Goal: Task Accomplishment & Management: Complete application form

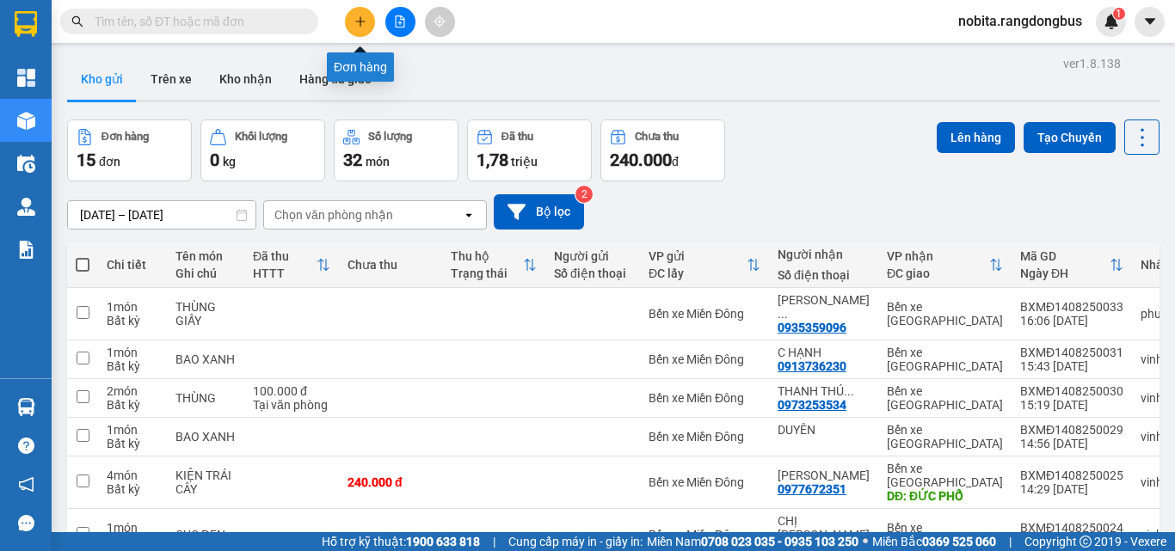
click at [358, 26] on icon "plus" at bounding box center [360, 21] width 12 height 12
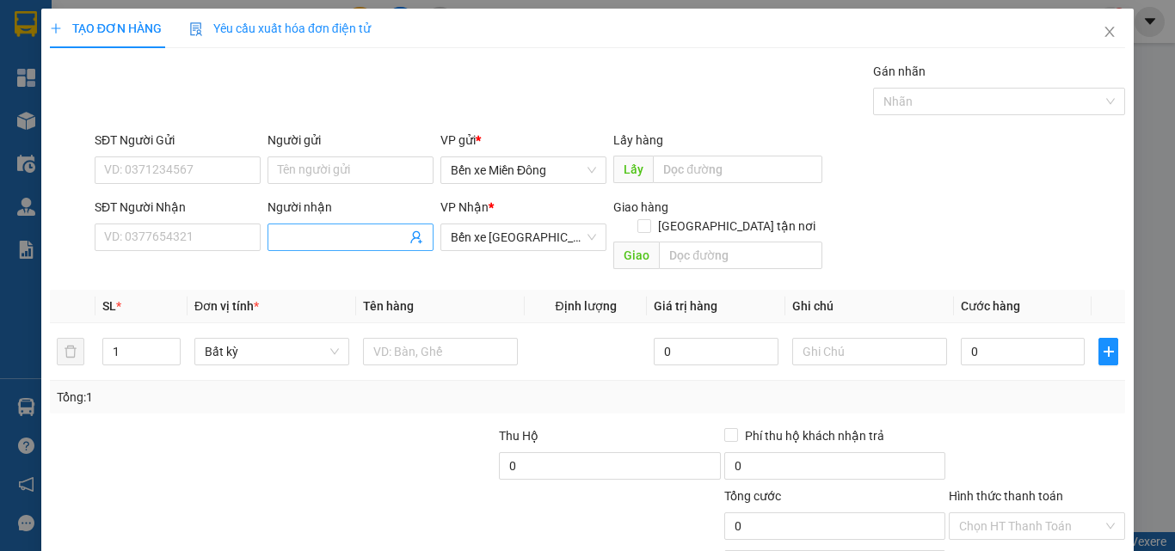
click at [298, 228] on input "Người nhận" at bounding box center [342, 237] width 128 height 19
type input "TRẠM VÉ ANH ĐÔNG"
click at [683, 242] on input "text" at bounding box center [740, 256] width 163 height 28
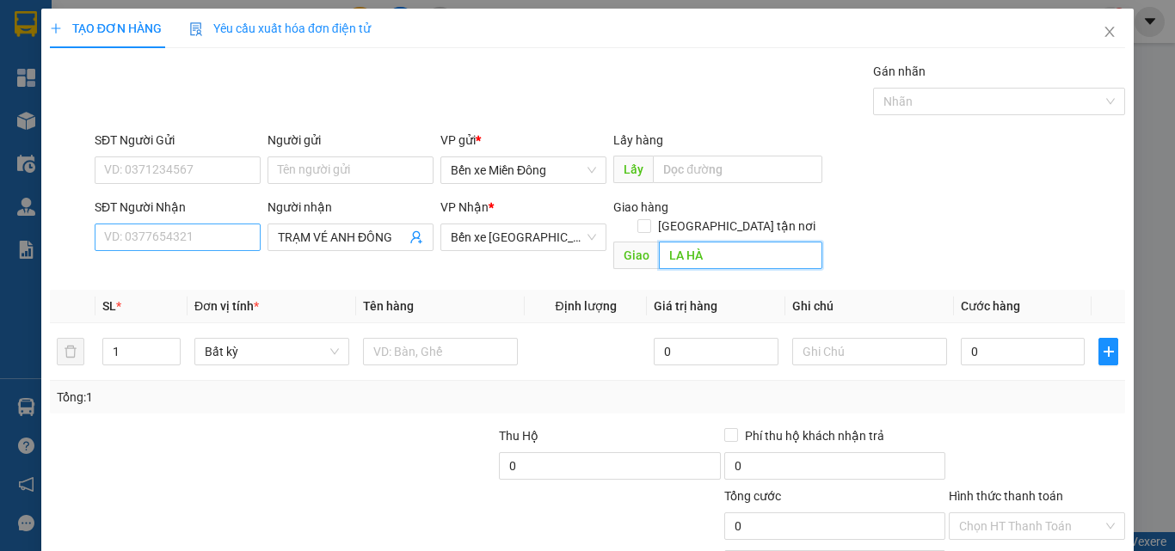
type input "LA HÀ"
click at [131, 237] on input "SĐT Người Nhận" at bounding box center [178, 238] width 166 height 28
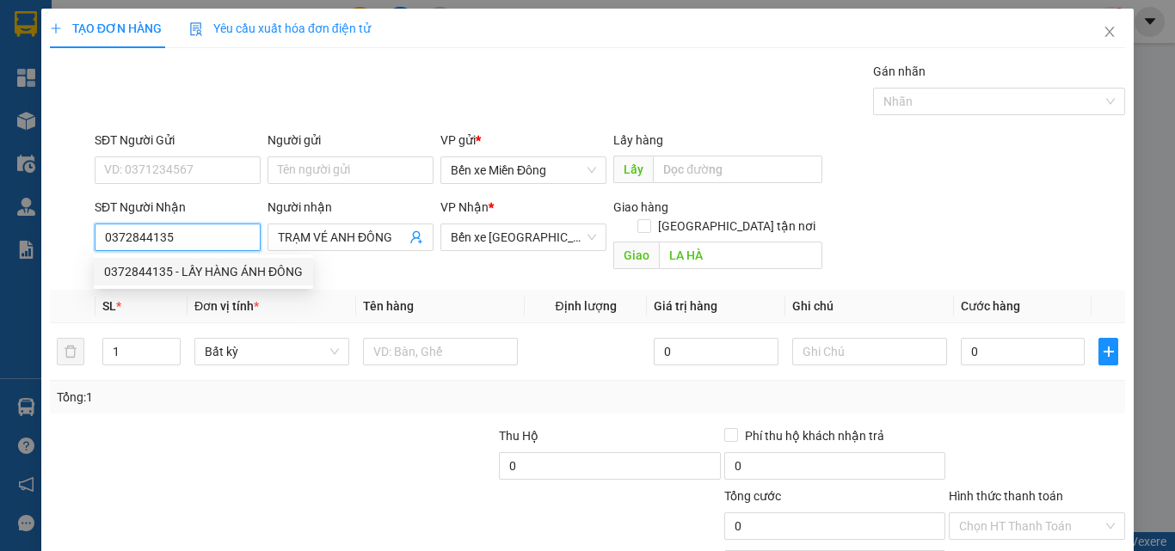
type input "0372844135"
click at [501, 302] on th "Tên hàng" at bounding box center [440, 307] width 169 height 34
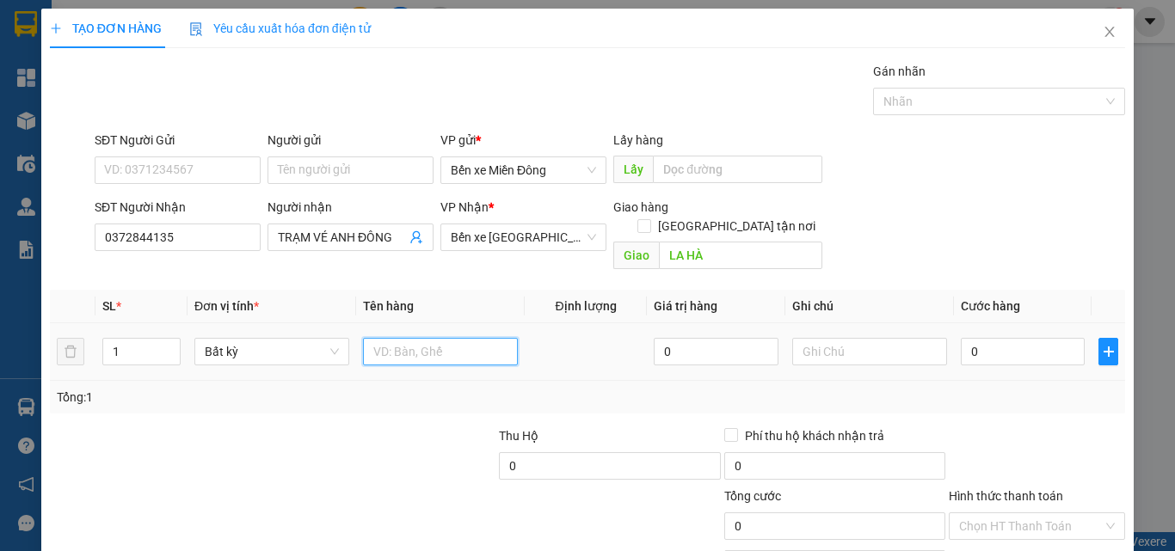
click at [389, 341] on input "text" at bounding box center [440, 352] width 155 height 28
type input "BÌ TRẮNG ( THỦY THU )"
click at [961, 338] on input "0" at bounding box center [1023, 352] width 124 height 28
type input "5"
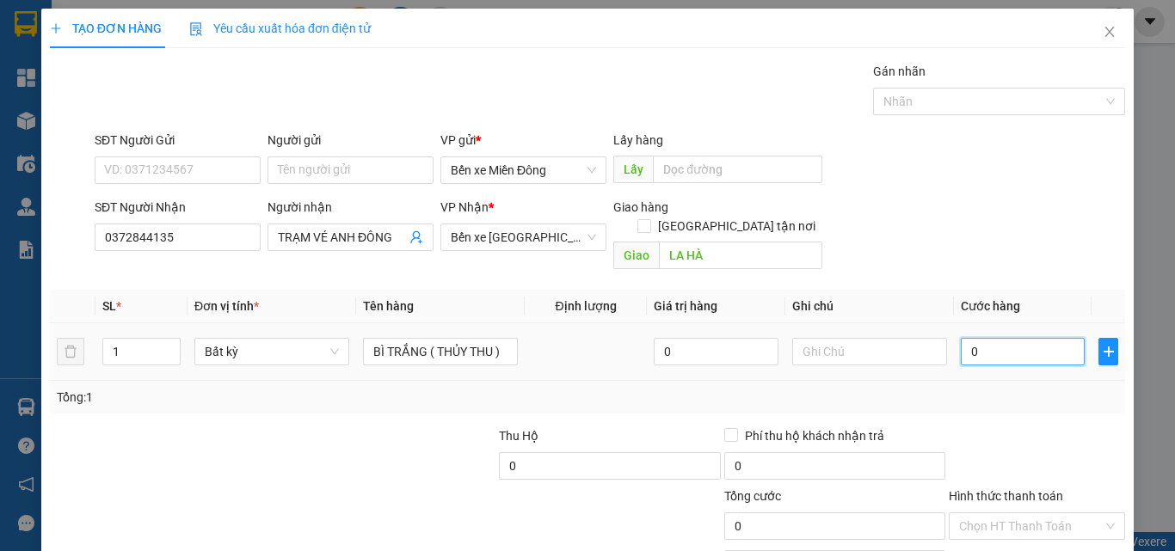
type input "5"
type input "50"
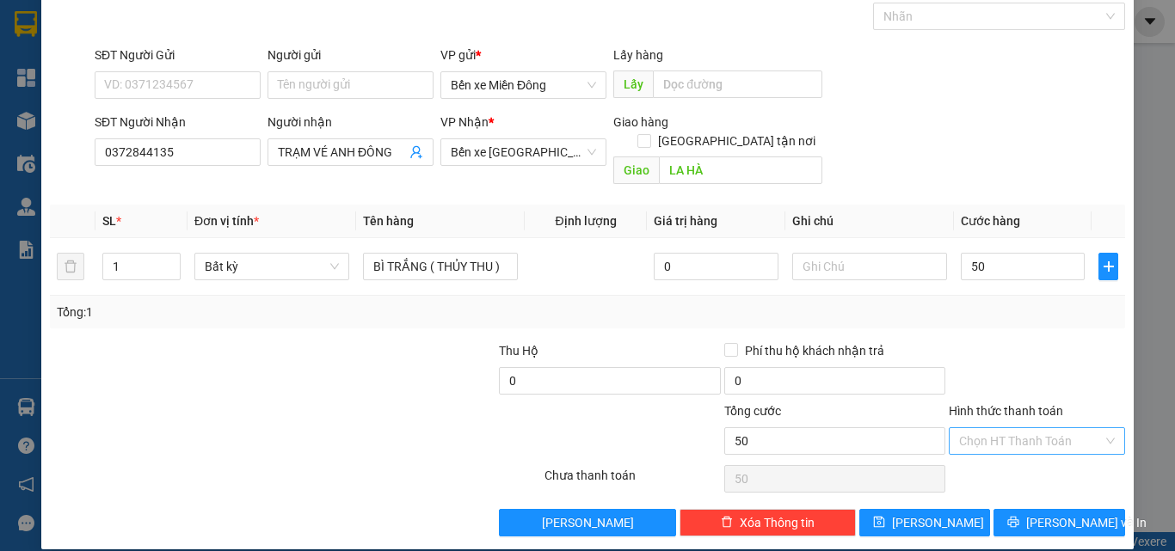
type input "50.000"
click at [1010, 428] on input "Hình thức thanh toán" at bounding box center [1031, 441] width 144 height 26
click at [1018, 454] on div "Tại văn phòng" at bounding box center [1027, 456] width 154 height 19
type input "0"
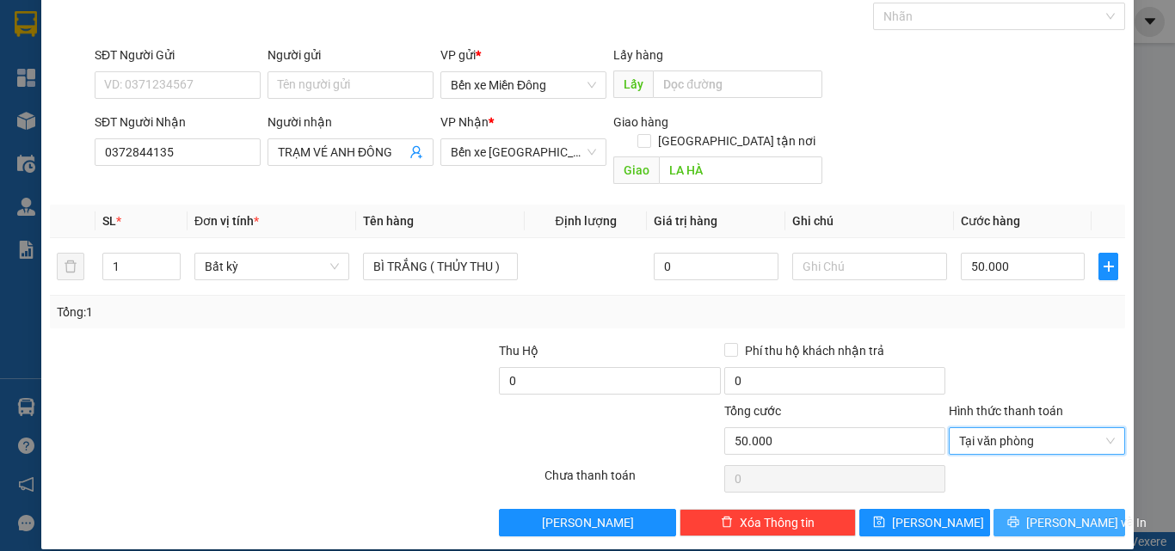
click at [1037, 513] on span "Lưu và In" at bounding box center [1086, 522] width 120 height 19
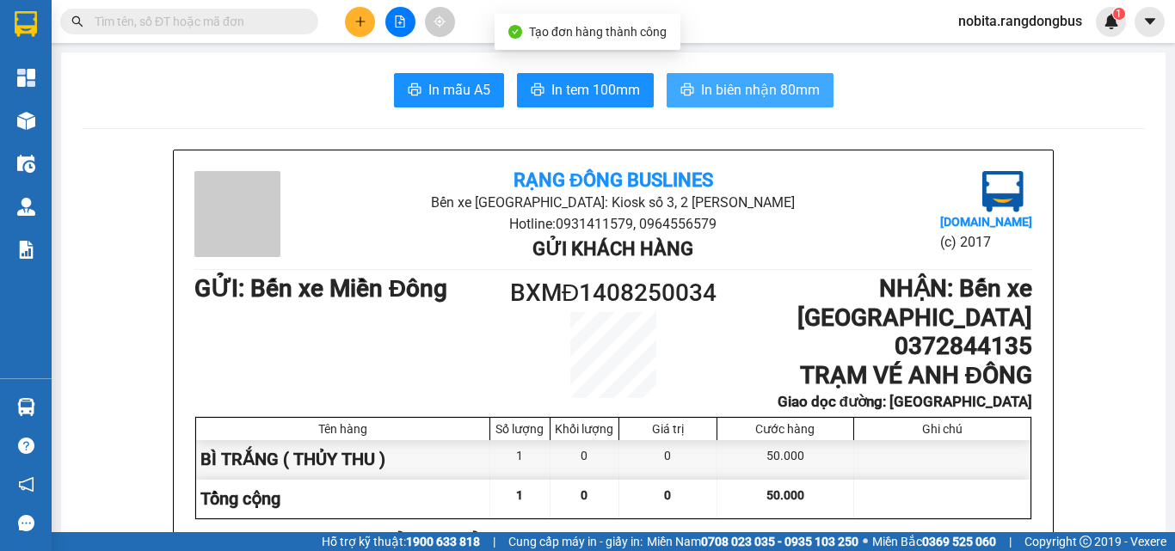
click at [734, 87] on span "In biên nhận 80mm" at bounding box center [760, 90] width 119 height 22
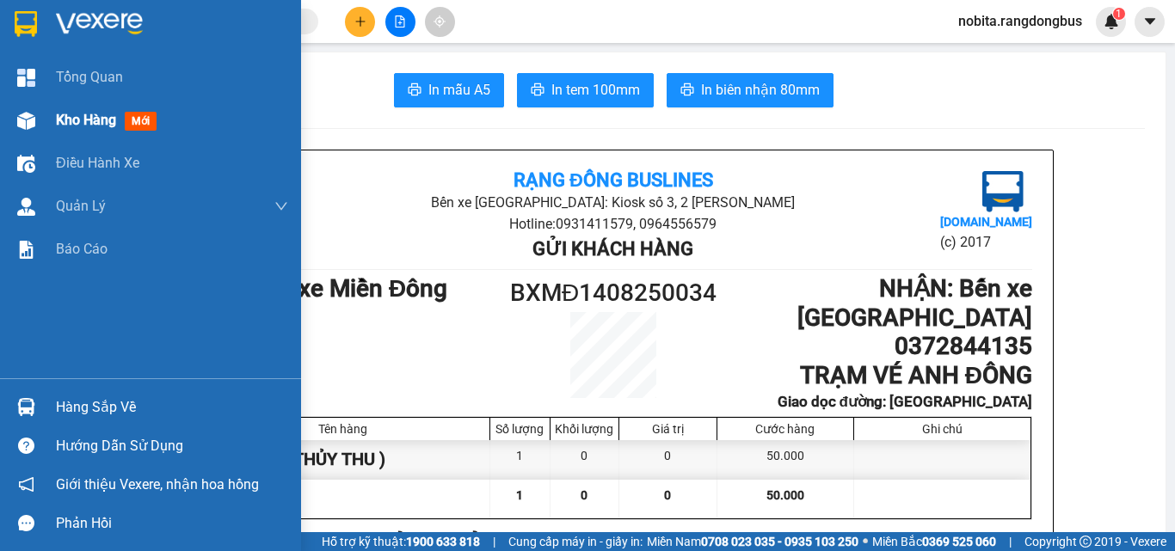
click at [27, 119] on img at bounding box center [26, 121] width 18 height 18
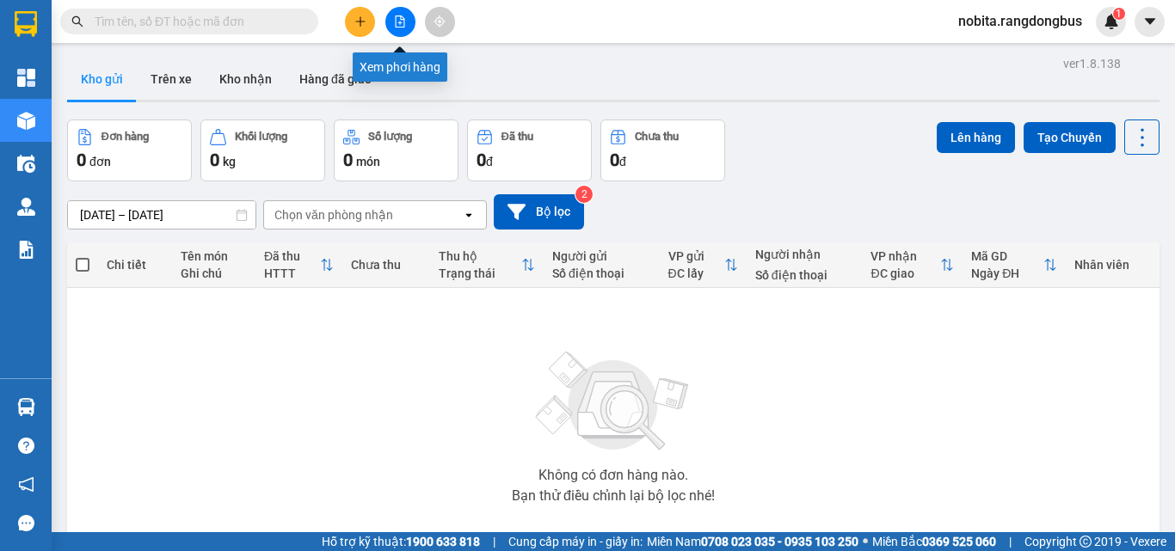
click at [403, 27] on icon "file-add" at bounding box center [400, 21] width 9 height 12
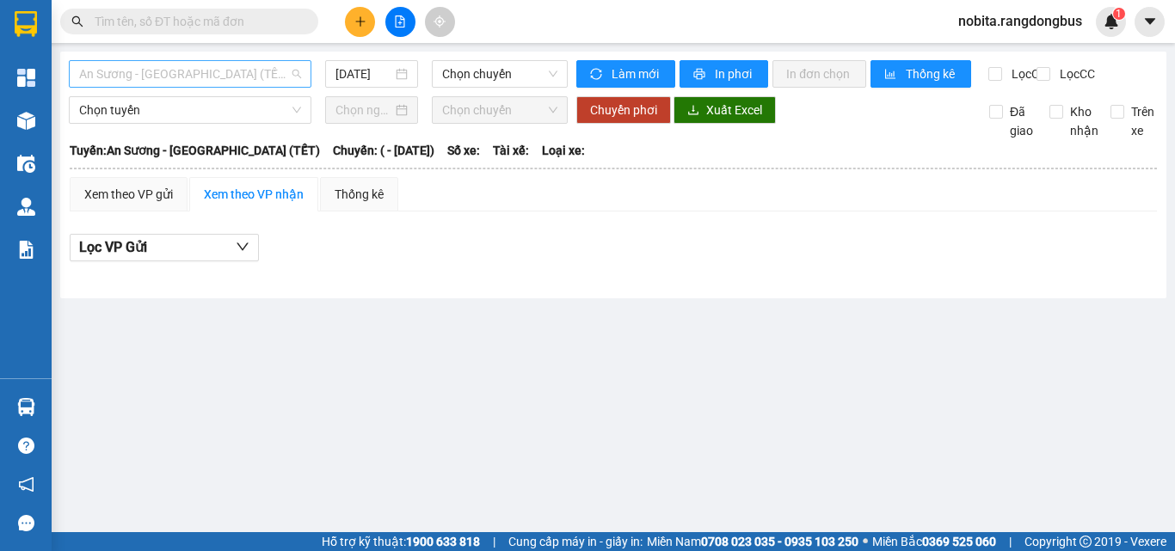
click at [212, 72] on span "An Sương - Quảng Ngãi (TẾT)" at bounding box center [190, 74] width 222 height 26
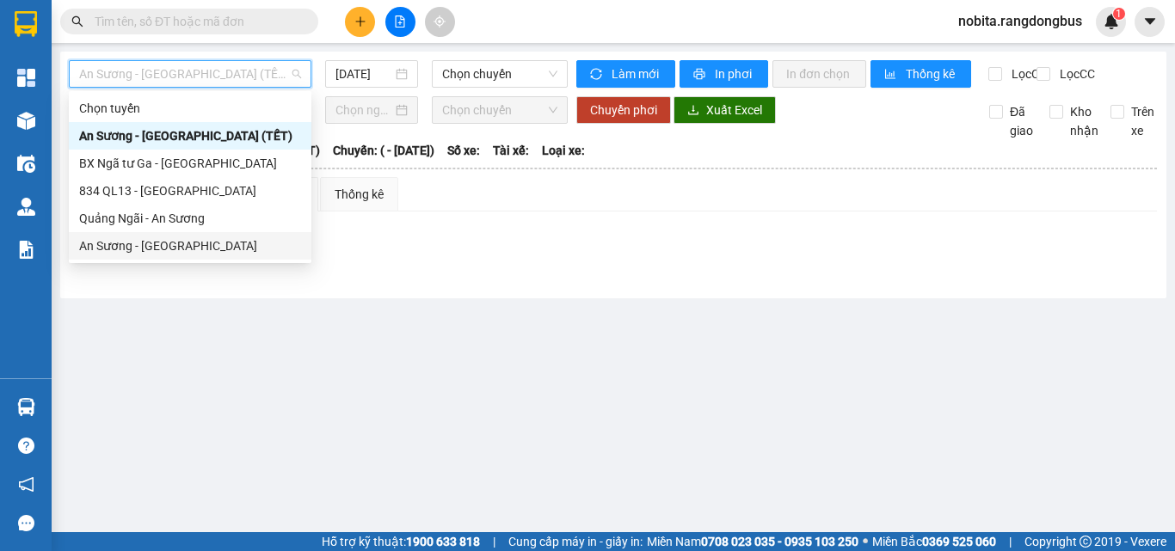
click at [200, 246] on div "An Sương - Quảng Ngãi" at bounding box center [190, 246] width 222 height 19
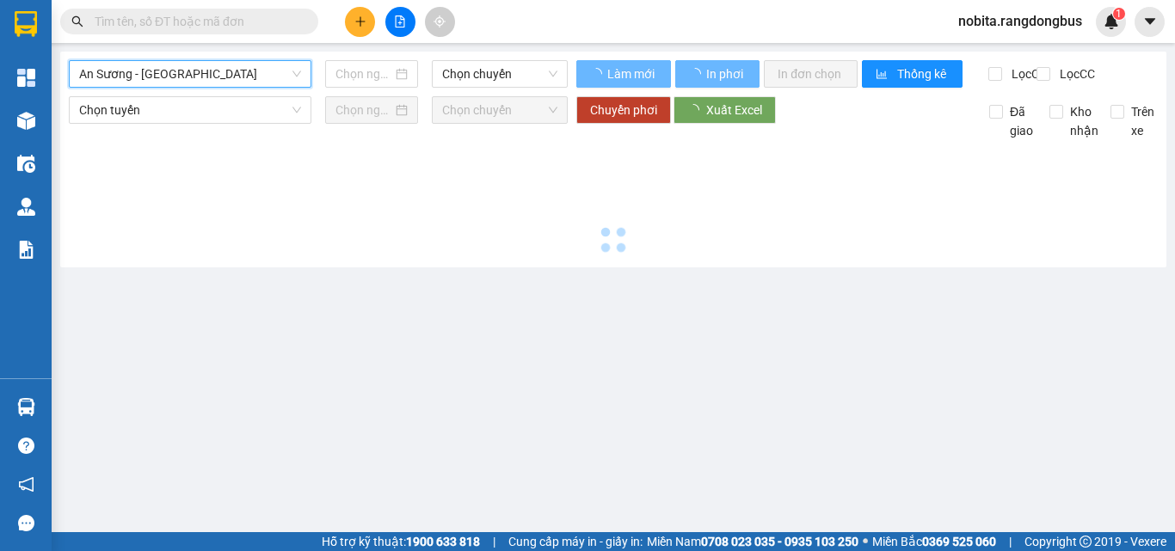
type input "14/08/2025"
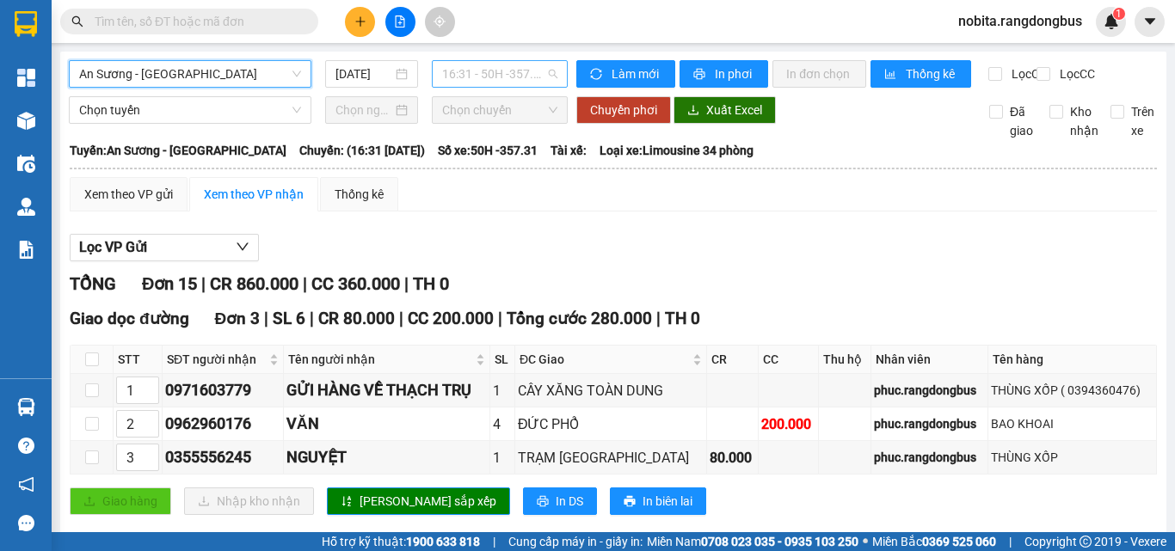
click at [485, 79] on span "16:31 - 50H -357.31" at bounding box center [499, 74] width 115 height 26
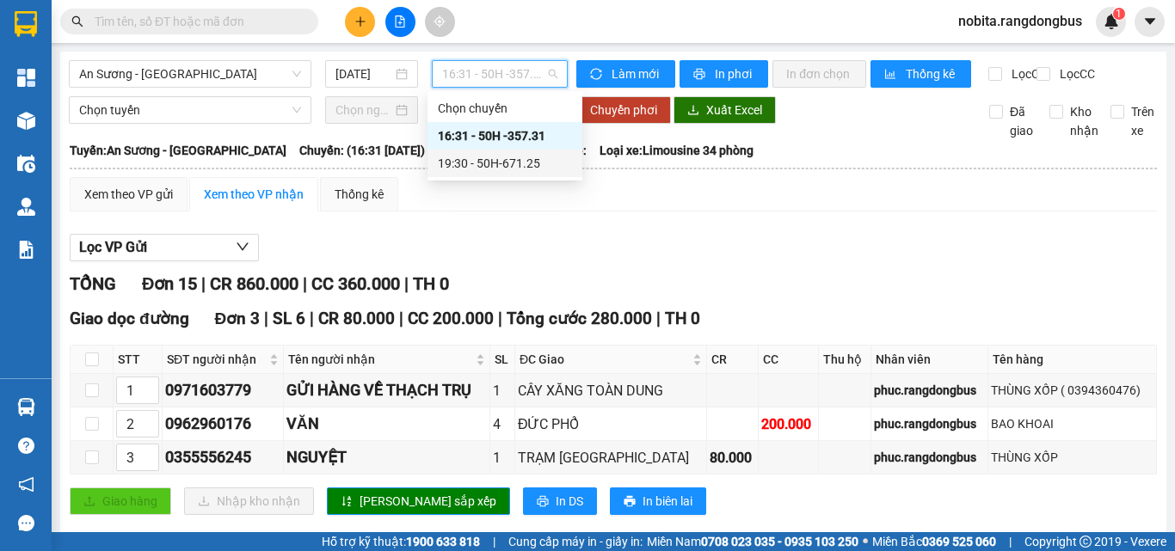
click at [483, 168] on div "19:30 - 50H-671.25" at bounding box center [505, 163] width 134 height 19
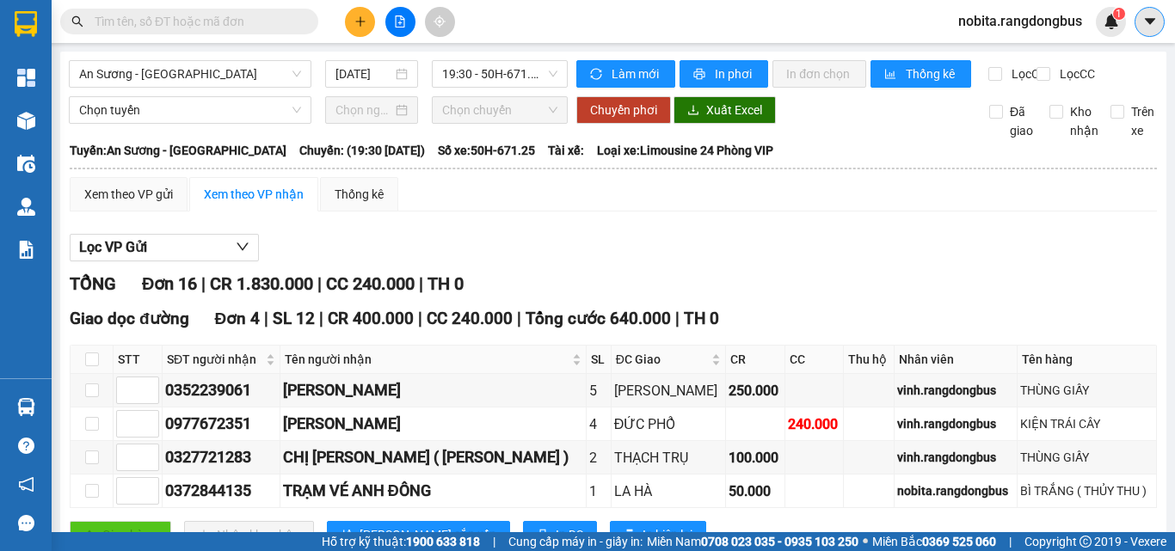
click at [1152, 26] on icon "caret-down" at bounding box center [1149, 21] width 15 height 15
click at [877, 260] on div "Lọc VP Gửi" at bounding box center [613, 248] width 1087 height 28
click at [1147, 21] on icon "caret-down" at bounding box center [1149, 21] width 10 height 6
click at [1057, 58] on div "Trợ giúp" at bounding box center [1089, 64] width 129 height 33
click at [1040, 21] on span "nobita.rangdongbus" at bounding box center [1019, 21] width 151 height 22
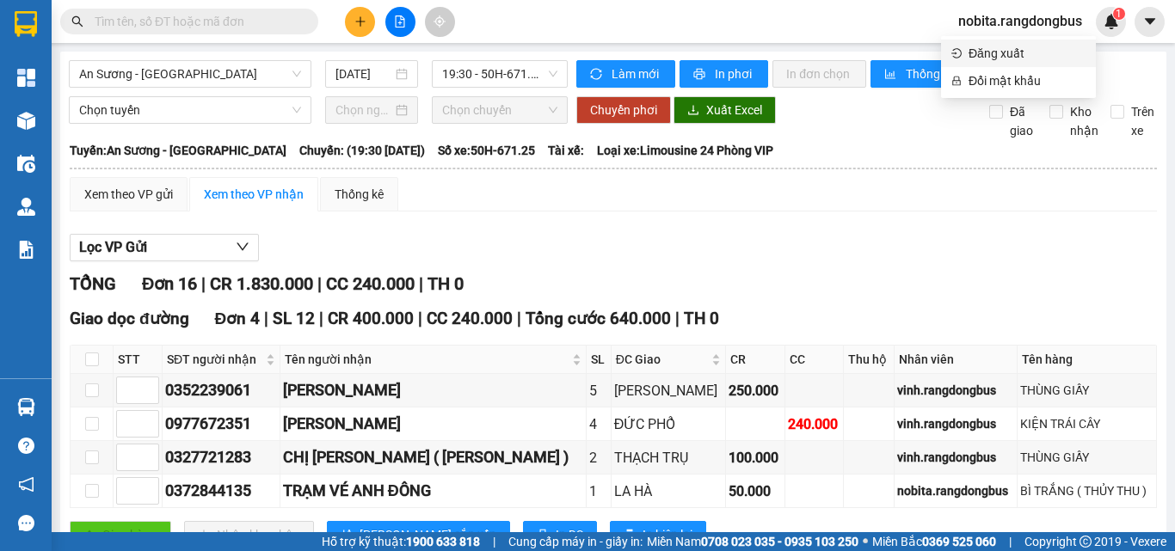
click at [1002, 52] on span "Đăng xuất" at bounding box center [1026, 53] width 117 height 19
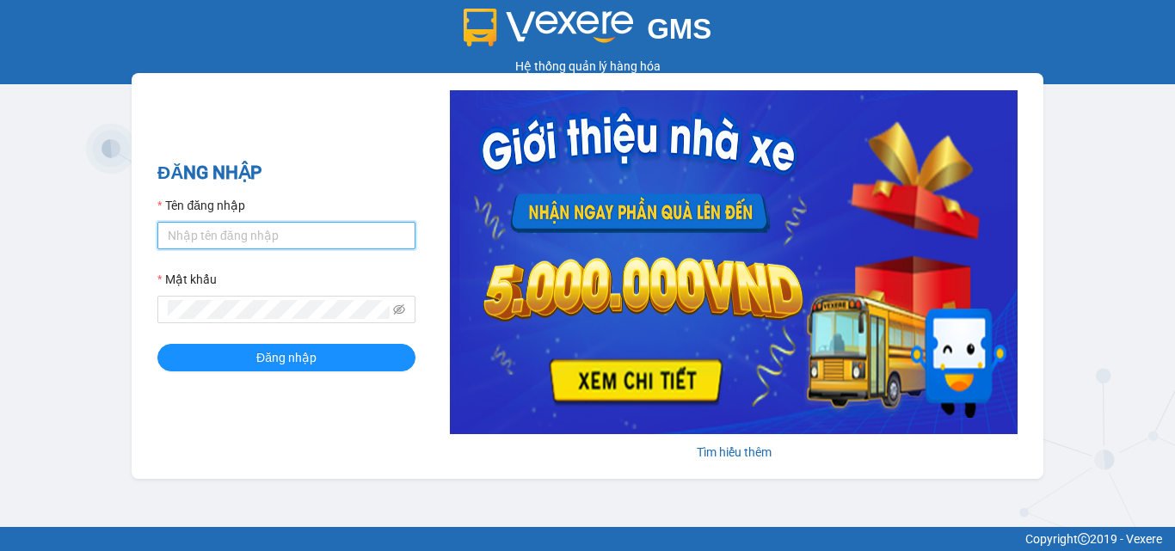
click at [177, 238] on input "Tên đăng nhập" at bounding box center [286, 236] width 258 height 28
type input "tiger.rangdongbus"
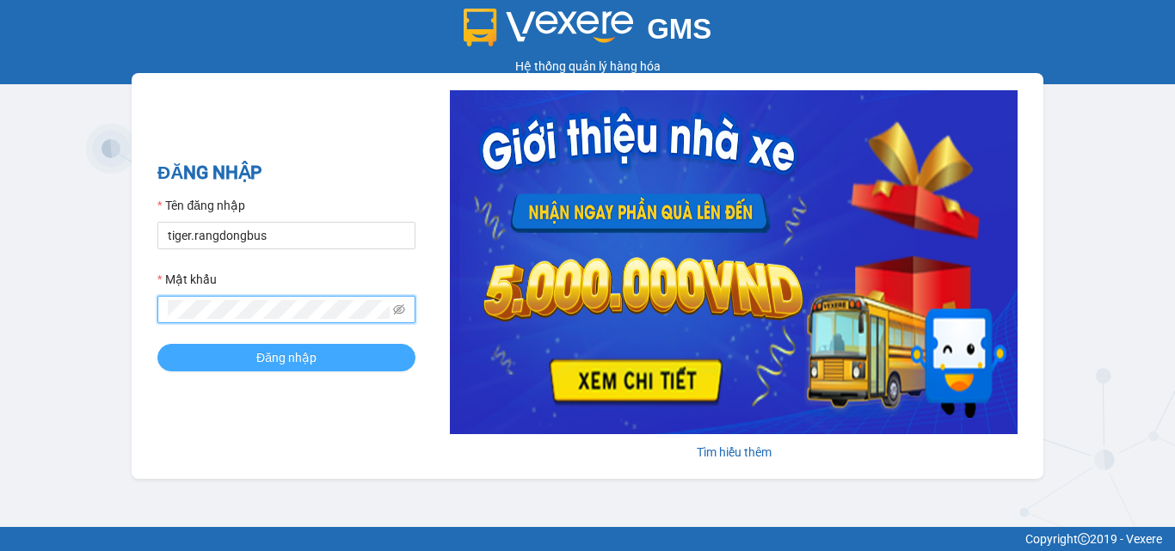
click at [275, 347] on button "Đăng nhập" at bounding box center [286, 358] width 258 height 28
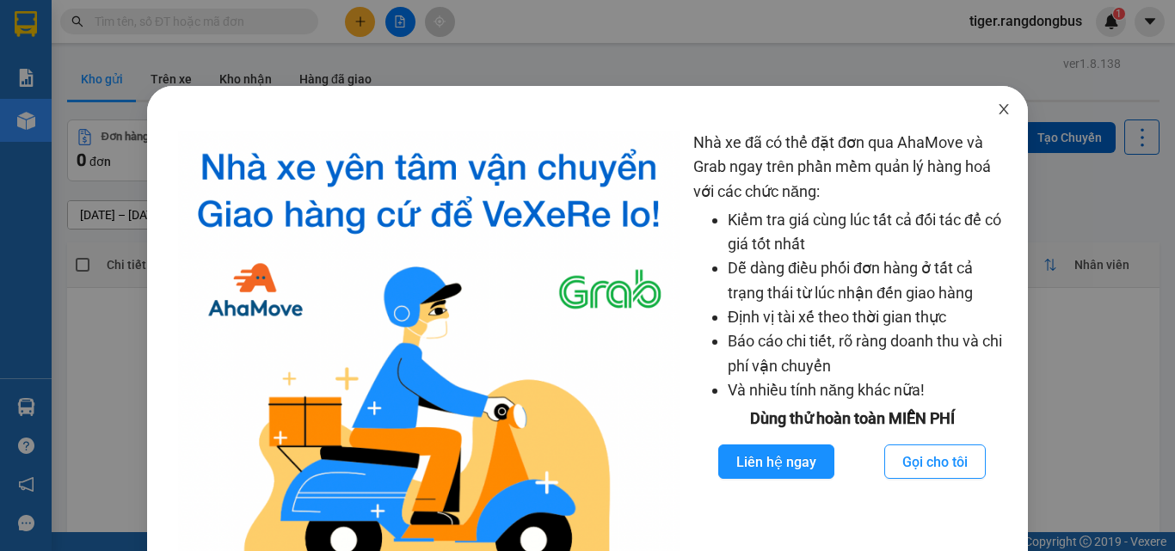
click at [999, 107] on icon "close" at bounding box center [1003, 109] width 9 height 10
